Goal: Task Accomplishment & Management: Manage account settings

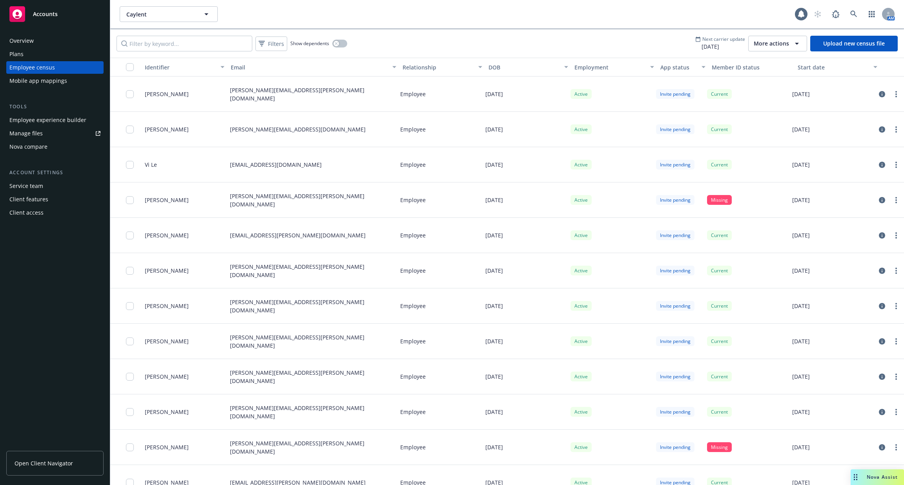
click at [270, 54] on div "Filters Show dependents Next carrier update [DATE] More actions Upload new cens…" at bounding box center [507, 43] width 794 height 28
click at [276, 48] on div "Filters" at bounding box center [271, 43] width 29 height 11
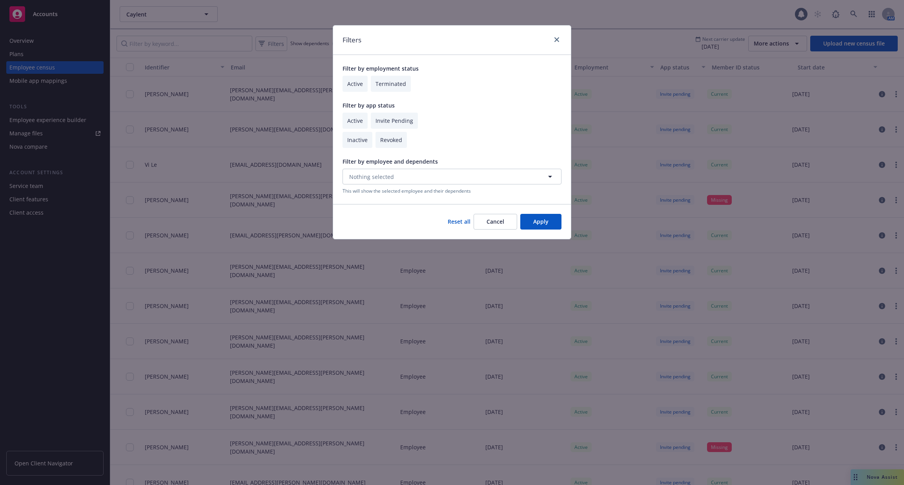
click at [354, 121] on input "checkbox" at bounding box center [355, 121] width 25 height 16
checkbox input "true"
click at [532, 221] on button "Apply" at bounding box center [540, 222] width 41 height 16
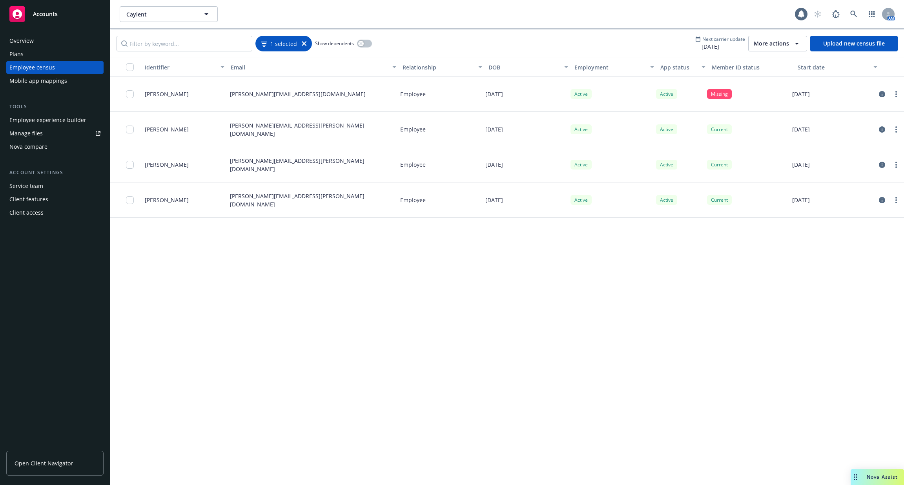
click at [305, 43] on icon at bounding box center [304, 43] width 5 height 5
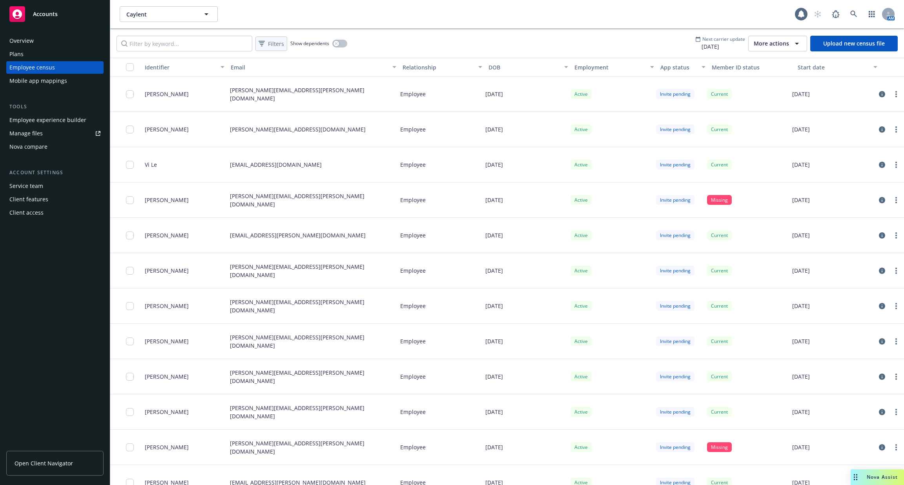
click at [277, 41] on span "Filters" at bounding box center [276, 44] width 16 height 8
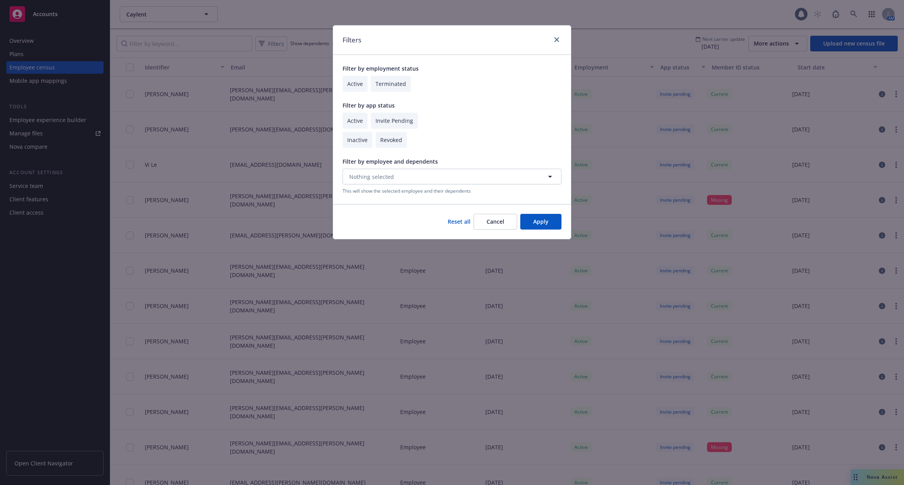
click at [352, 115] on input "checkbox" at bounding box center [355, 121] width 25 height 16
checkbox input "true"
click at [546, 221] on button "Apply" at bounding box center [540, 222] width 41 height 16
